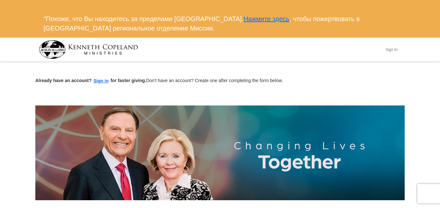
click at [393, 50] on button "Sign In" at bounding box center [390, 49] width 19 height 10
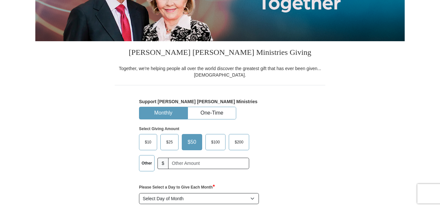
scroll to position [163, 0]
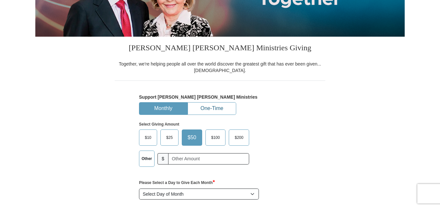
click at [202, 110] on button "One-Time" at bounding box center [212, 108] width 48 height 12
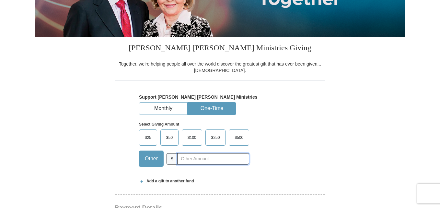
click at [187, 158] on input "text" at bounding box center [213, 158] width 72 height 11
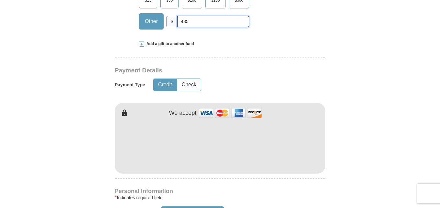
scroll to position [304, 0]
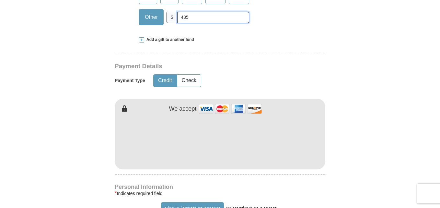
type input "435"
type input "Oksana"
type input "Zelenivska"
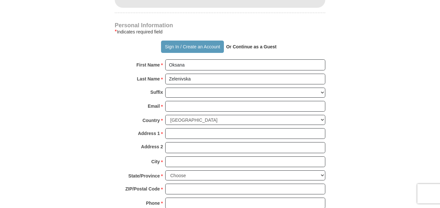
scroll to position [480, 0]
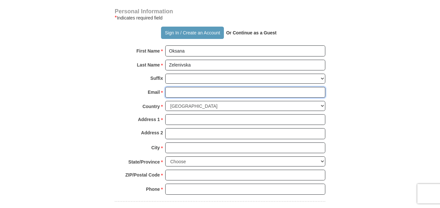
click at [195, 92] on input "Email *" at bounding box center [245, 92] width 160 height 11
type input "ZELENIVSKA79@GMAIL.COM"
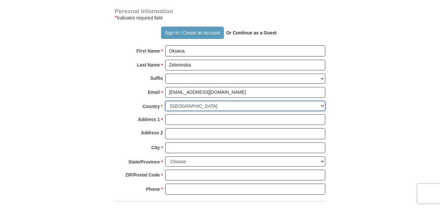
select select "UA"
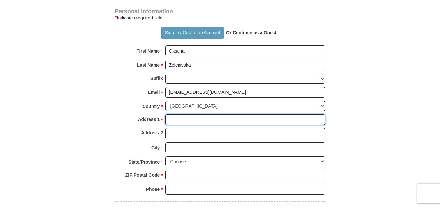
type input "86a/89 Prospekt Nezalezhnosti"
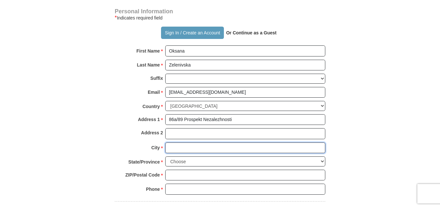
type input "Chernivtsi"
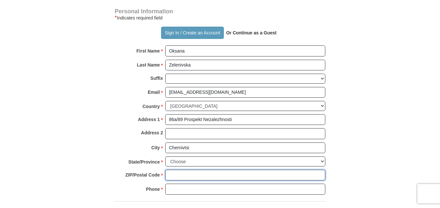
type input "58029"
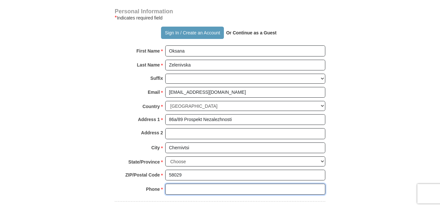
type input "0958617774"
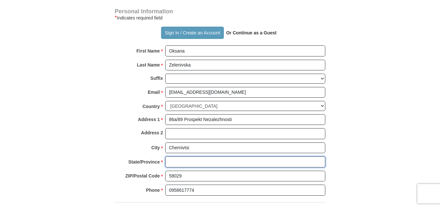
click at [251, 162] on input "State/Province *" at bounding box center [245, 161] width 160 height 11
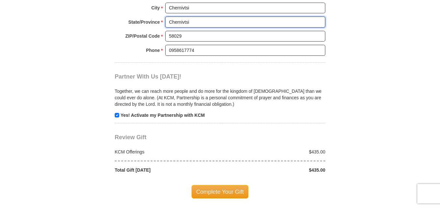
scroll to position [627, 0]
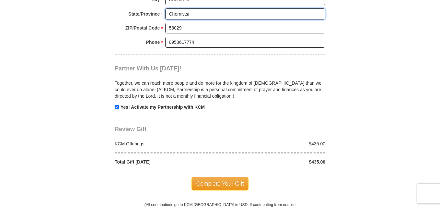
type input "Chernivtsi"
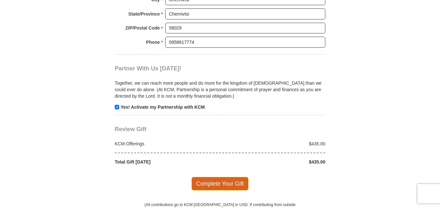
click at [221, 181] on span "Complete Your Gift" at bounding box center [219, 183] width 57 height 14
